Goal: Check status: Check status

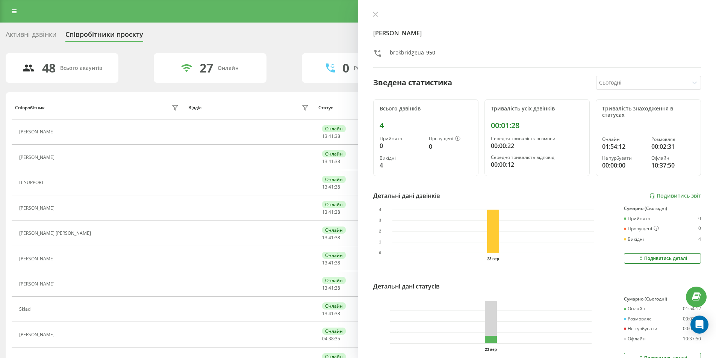
click at [374, 10] on div "[PERSON_NAME] brokbridgeua_950 Зведена статистика Сьогодні Всього дзвінків 4 Пр…" at bounding box center [537, 179] width 358 height 358
click at [371, 18] on button at bounding box center [375, 14] width 10 height 7
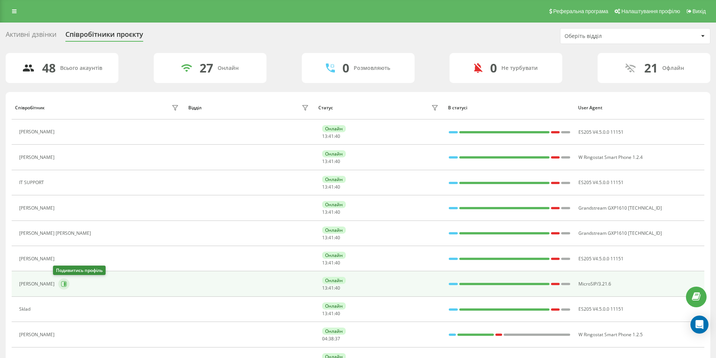
click at [59, 280] on button at bounding box center [63, 283] width 11 height 11
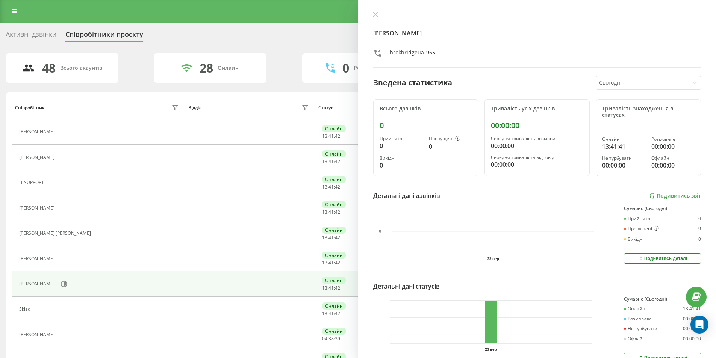
scroll to position [338, 0]
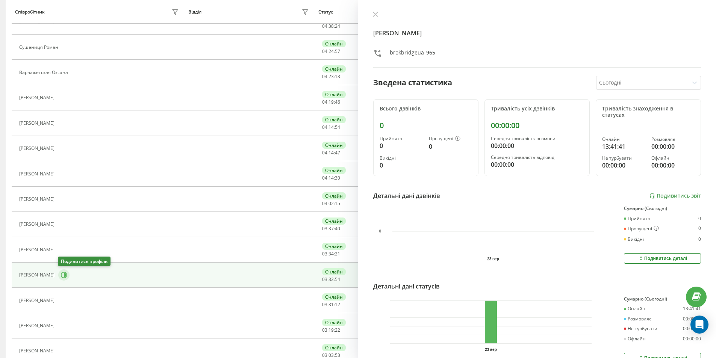
click at [65, 273] on icon at bounding box center [64, 275] width 6 height 6
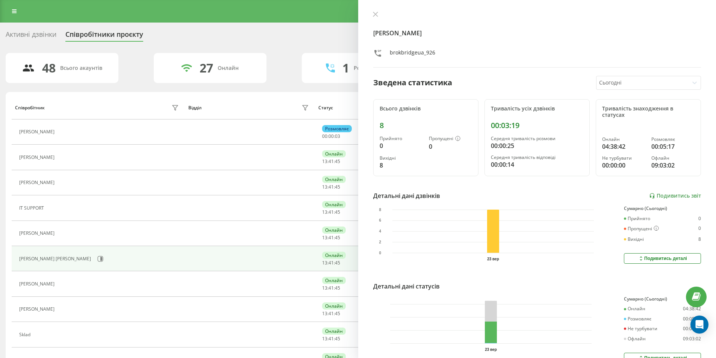
scroll to position [225, 0]
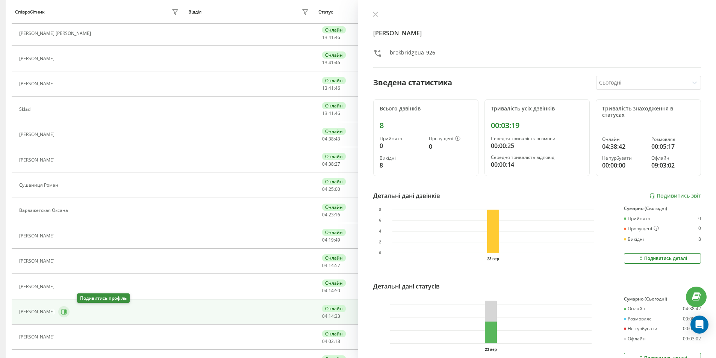
click at [69, 308] on button at bounding box center [63, 311] width 11 height 11
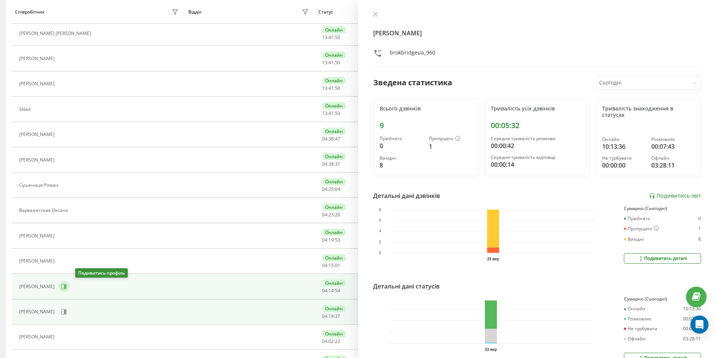
click at [66, 287] on icon at bounding box center [65, 287] width 2 height 4
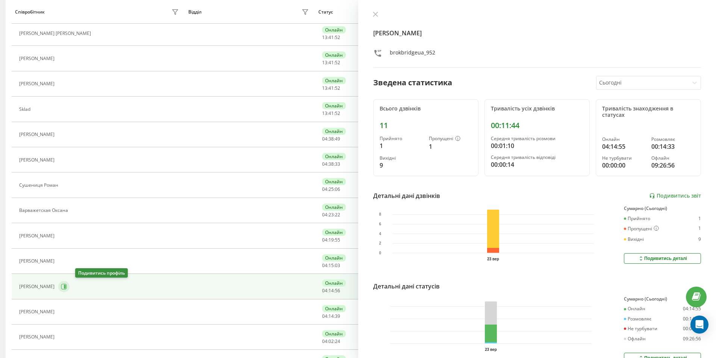
scroll to position [423, 0]
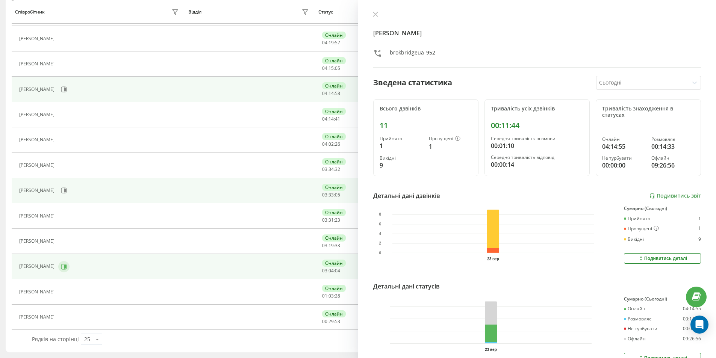
click at [61, 268] on icon at bounding box center [64, 267] width 6 height 6
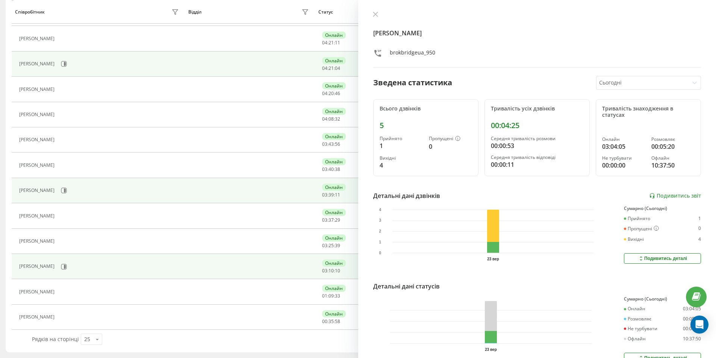
scroll to position [397, 0]
